Goal: Transaction & Acquisition: Download file/media

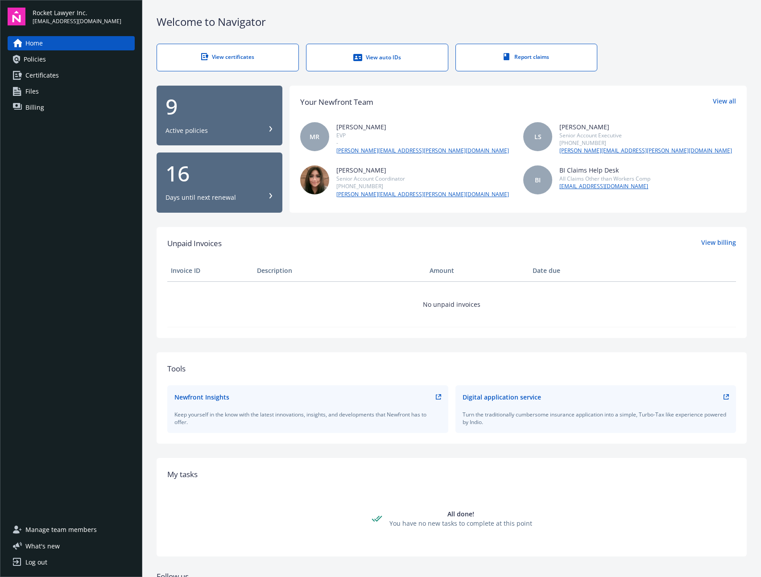
click at [62, 109] on link "Billing" at bounding box center [71, 107] width 127 height 14
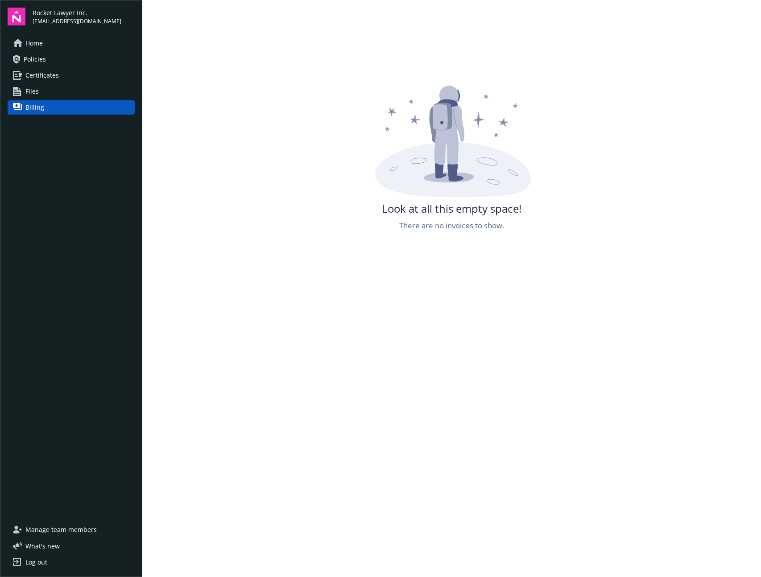
click at [52, 88] on link "Files" at bounding box center [71, 91] width 127 height 14
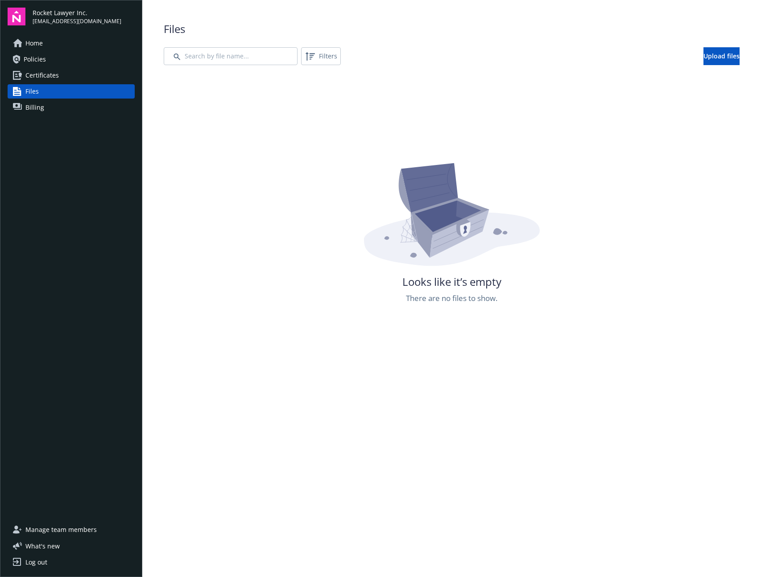
click at [52, 76] on span "Certificates" at bounding box center [41, 75] width 33 height 14
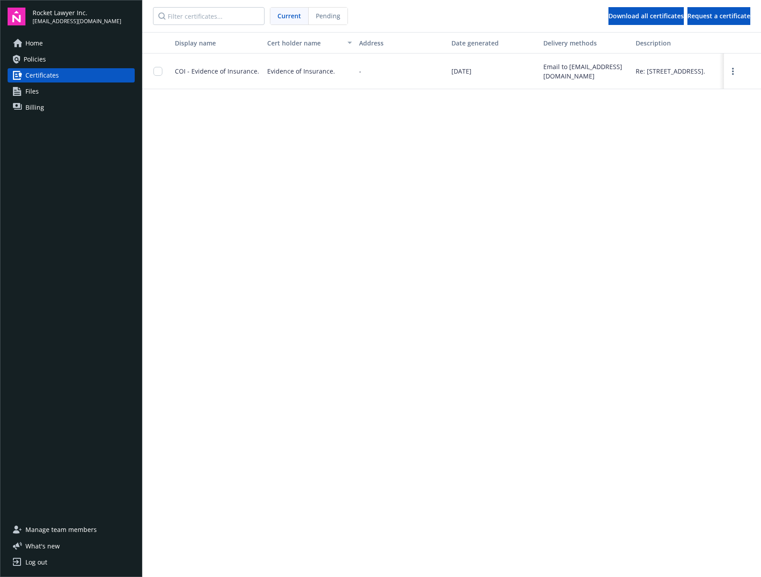
click at [50, 66] on div "Home Policies Certificates Files Billing" at bounding box center [71, 75] width 127 height 78
click at [46, 60] on link "Policies" at bounding box center [71, 59] width 127 height 14
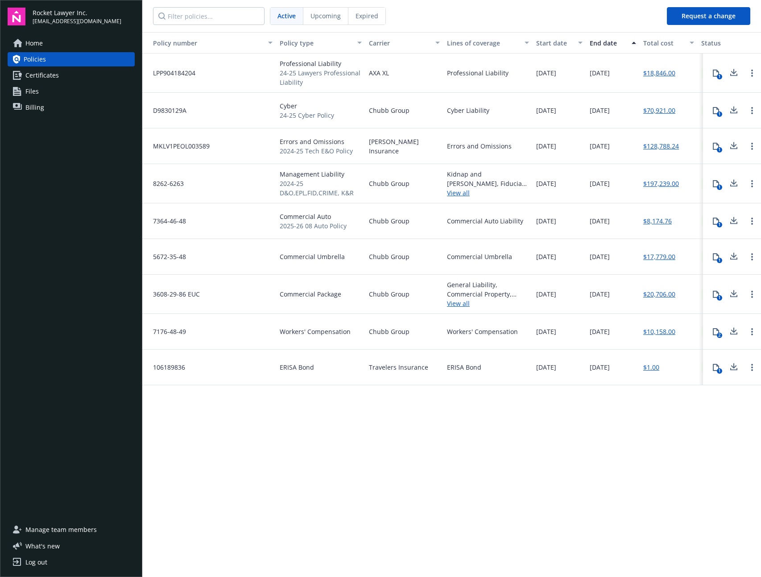
click at [715, 331] on icon at bounding box center [715, 331] width 7 height 7
click at [734, 219] on icon at bounding box center [734, 219] width 6 height 5
click at [732, 257] on icon at bounding box center [733, 256] width 11 height 11
click at [732, 293] on icon at bounding box center [734, 292] width 6 height 5
click at [735, 333] on icon at bounding box center [733, 331] width 11 height 11
